Goal: Information Seeking & Learning: Learn about a topic

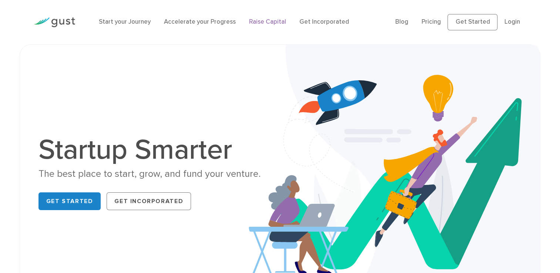
click at [258, 23] on link "Raise Capital" at bounding box center [267, 21] width 37 height 7
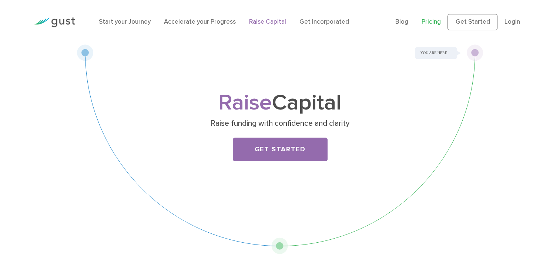
click at [429, 21] on link "Pricing" at bounding box center [431, 21] width 19 height 7
